Goal: Transaction & Acquisition: Subscribe to service/newsletter

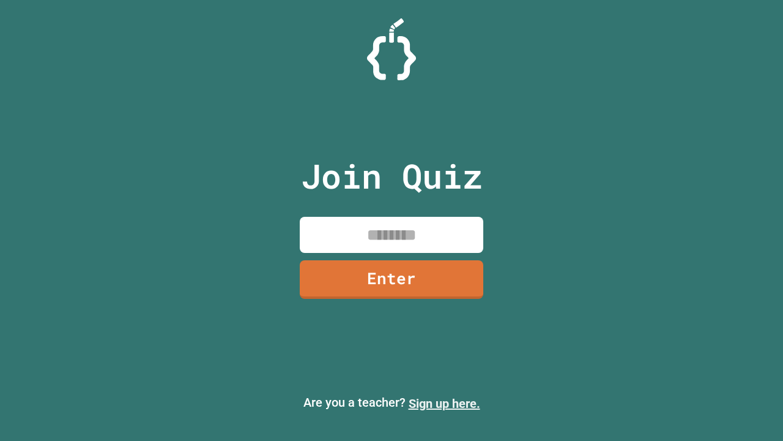
click at [444, 403] on link "Sign up here." at bounding box center [445, 403] width 72 height 15
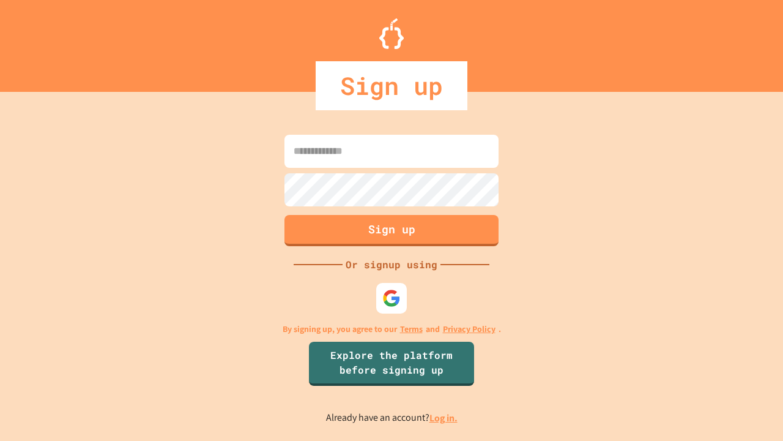
click at [444, 417] on link "Log in." at bounding box center [444, 417] width 28 height 13
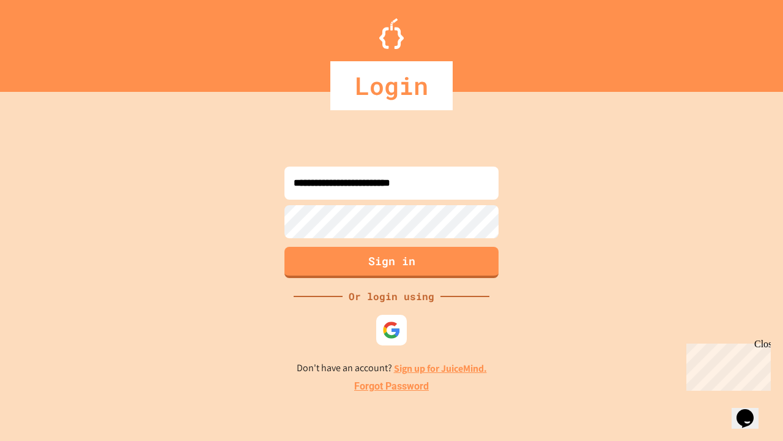
type input "**********"
